Goal: Information Seeking & Learning: Learn about a topic

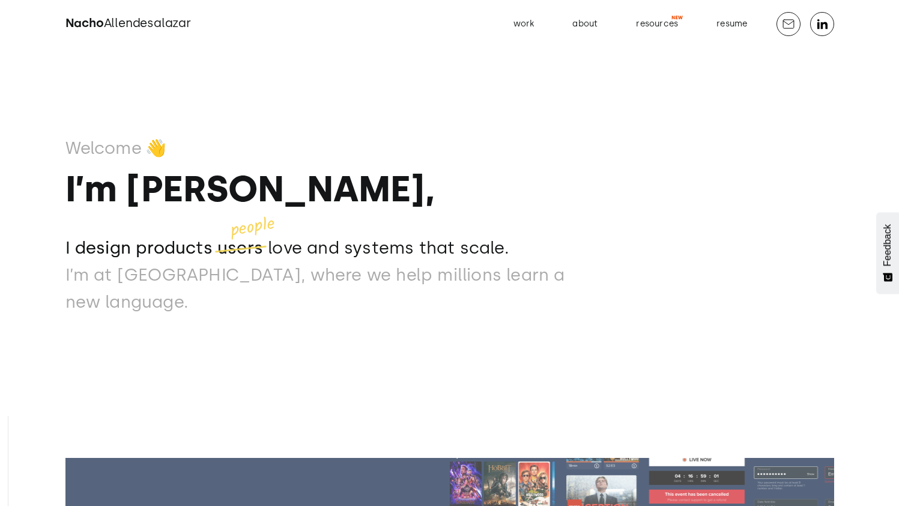
scroll to position [423, 0]
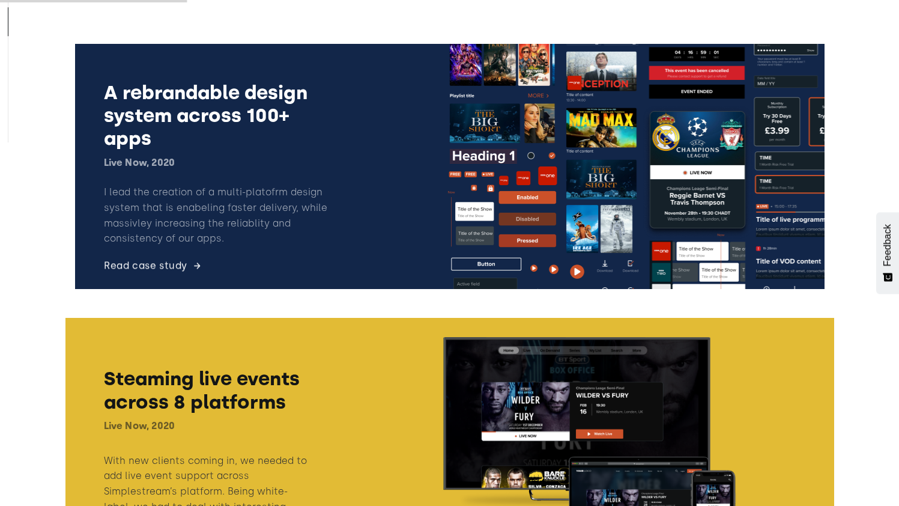
click at [255, 151] on link at bounding box center [449, 166] width 769 height 264
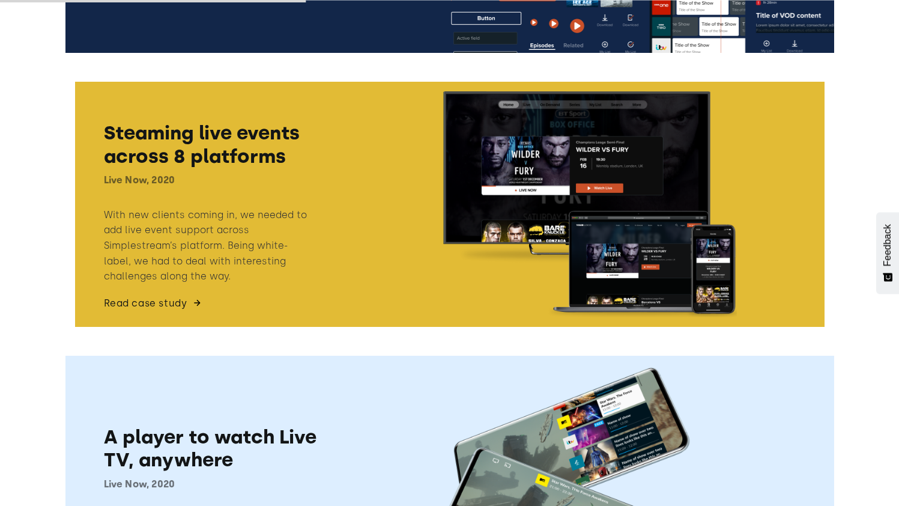
scroll to position [588, 0]
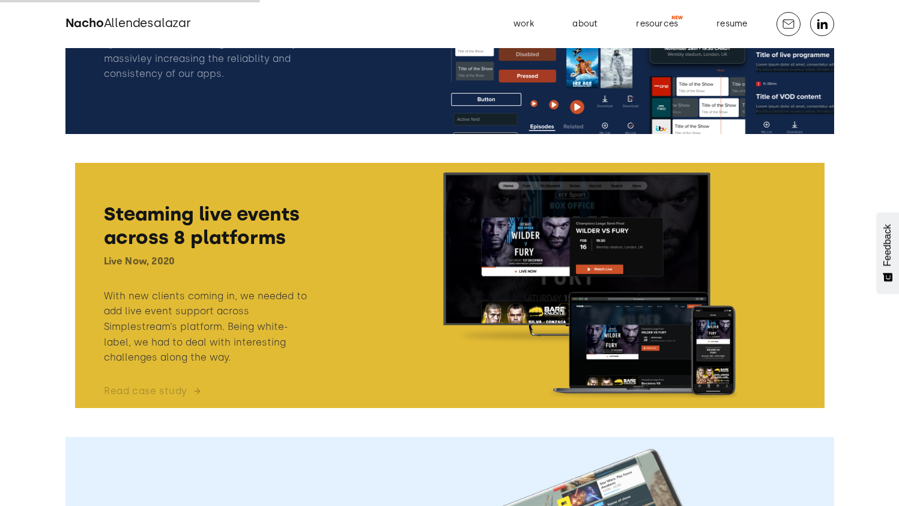
click at [204, 219] on link at bounding box center [449, 285] width 769 height 264
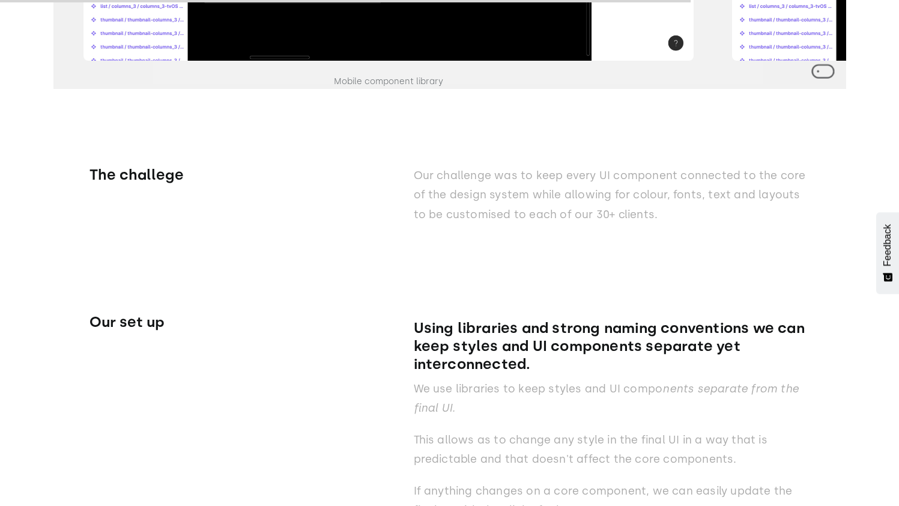
scroll to position [14708, 0]
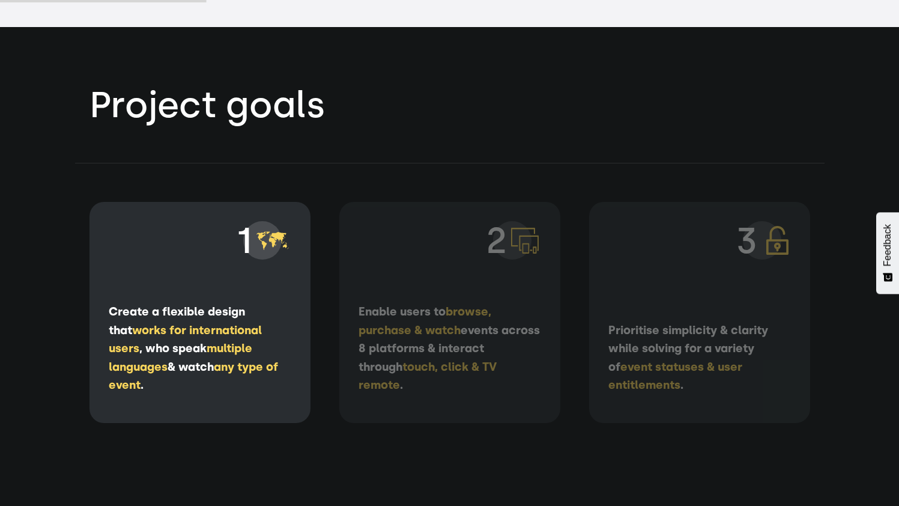
scroll to position [2899, 0]
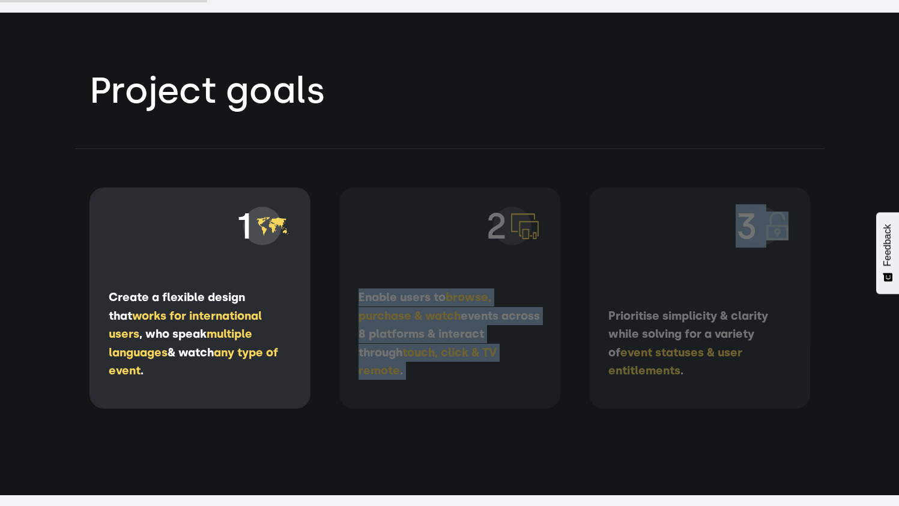
drag, startPoint x: 673, startPoint y: 282, endPoint x: 430, endPoint y: 244, distance: 245.6
click at [430, 244] on div "1 Create a flexible design that works for international users , who speak multi…" at bounding box center [450, 297] width 721 height 221
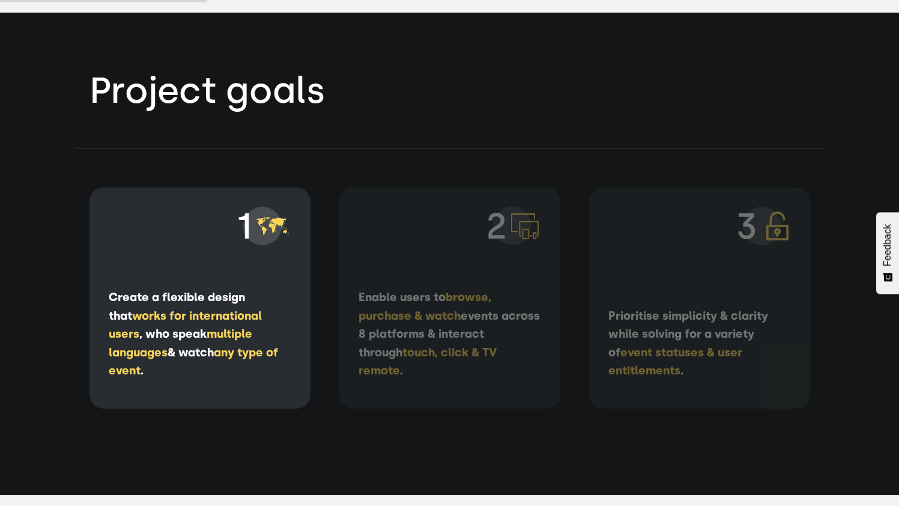
click at [565, 253] on div "1 Create a flexible design that works for international users , who speak multi…" at bounding box center [450, 297] width 721 height 221
click at [507, 261] on div "2 Enable users to browse, purchase & watch events across 8 platforms & interact…" at bounding box center [449, 297] width 221 height 221
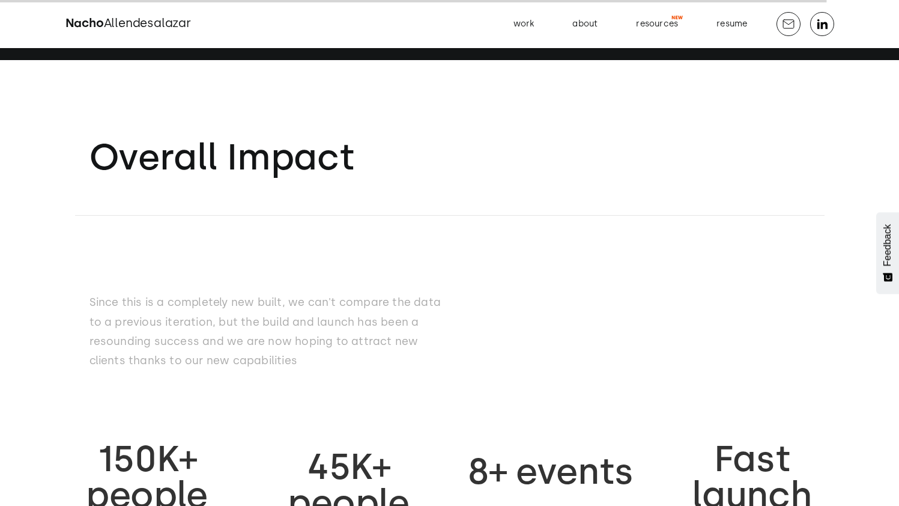
scroll to position [14160, 0]
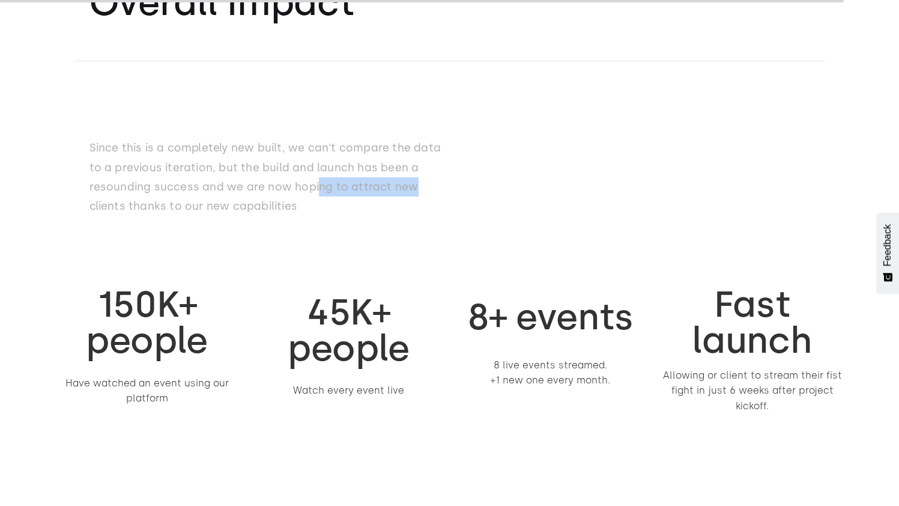
drag, startPoint x: 318, startPoint y: 181, endPoint x: 457, endPoint y: 181, distance: 138.8
click at [457, 181] on div "Since this is a completely new built, we can't compare the data to a previous i…" at bounding box center [450, 144] width 721 height 167
click at [455, 203] on div "Since this is a completely new built, we can't compare the data to a previous i…" at bounding box center [450, 144] width 721 height 167
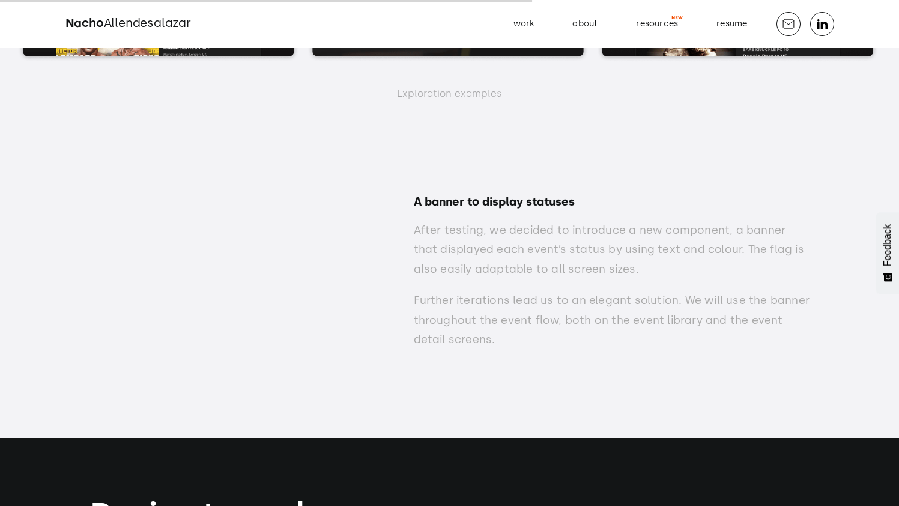
scroll to position [8637, 0]
